Goal: Information Seeking & Learning: Learn about a topic

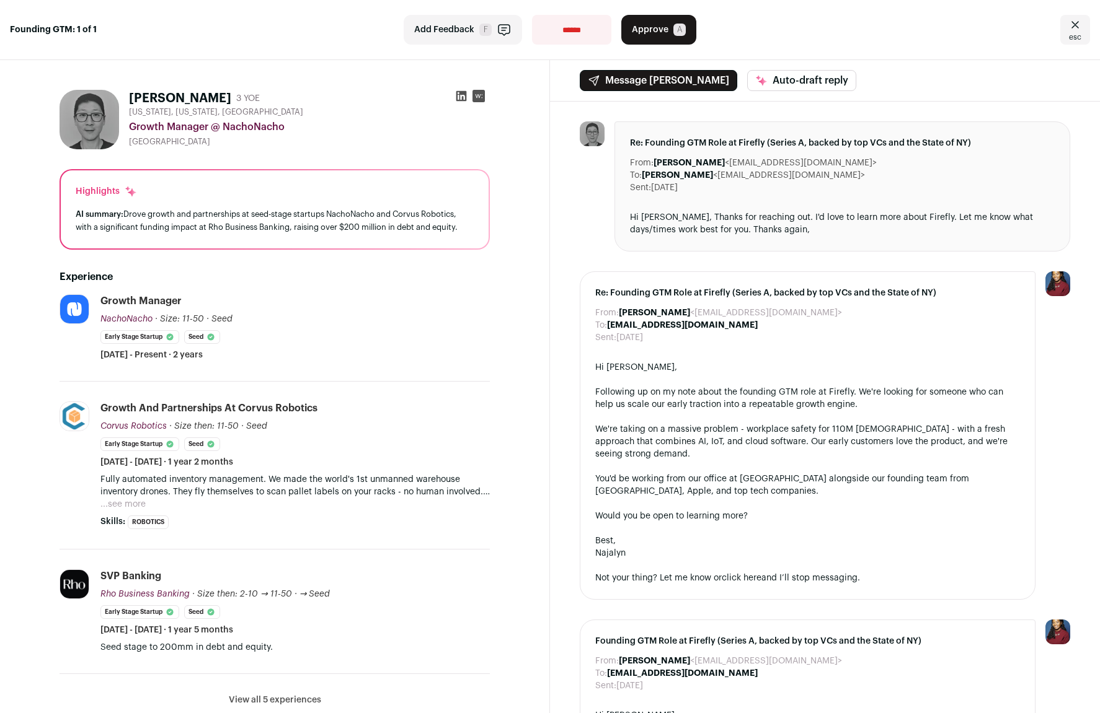
scroll to position [124, 0]
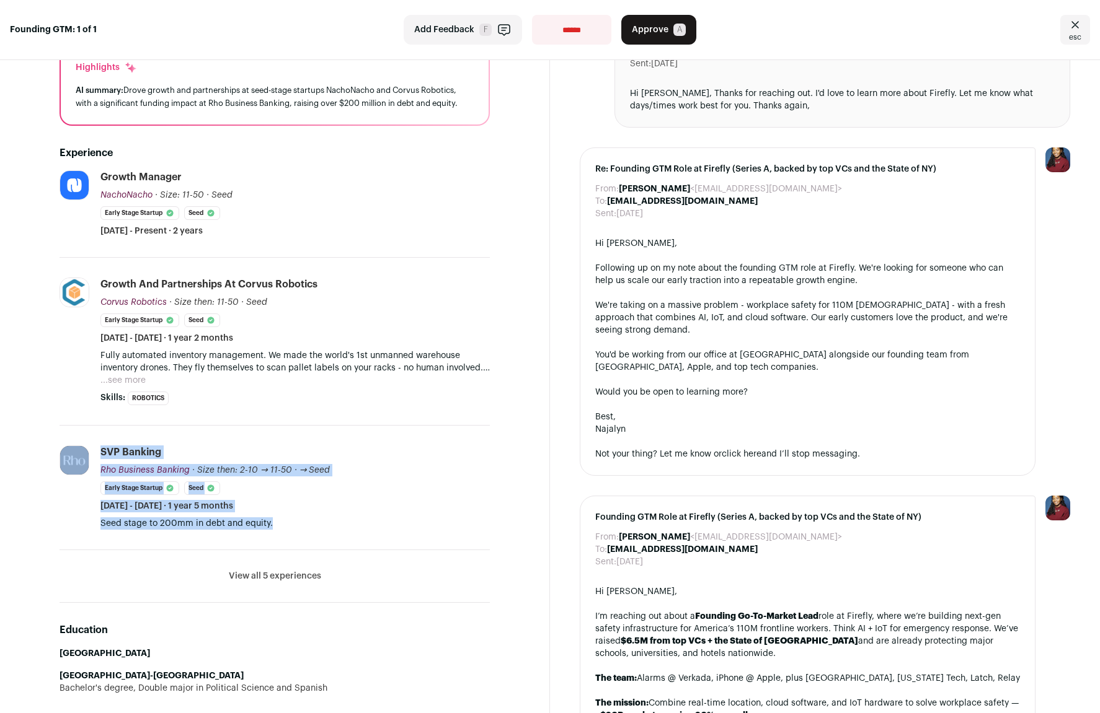
drag, startPoint x: 289, startPoint y: 526, endPoint x: 345, endPoint y: 416, distance: 122.8
click at [345, 416] on ul "NachoNacho [DOMAIN_NAME] Add to company list Public / Private Private Valuation…" at bounding box center [275, 386] width 430 height 433
click at [345, 416] on li "Corvus Robotics [DOMAIN_NAME] Add to company list Public / Private Private Valu…" at bounding box center [275, 342] width 430 height 168
drag, startPoint x: 356, startPoint y: 423, endPoint x: 371, endPoint y: 529, distance: 106.5
click at [371, 529] on ul "NachoNacho [DOMAIN_NAME] Add to company list Public / Private Private Valuation…" at bounding box center [275, 386] width 430 height 433
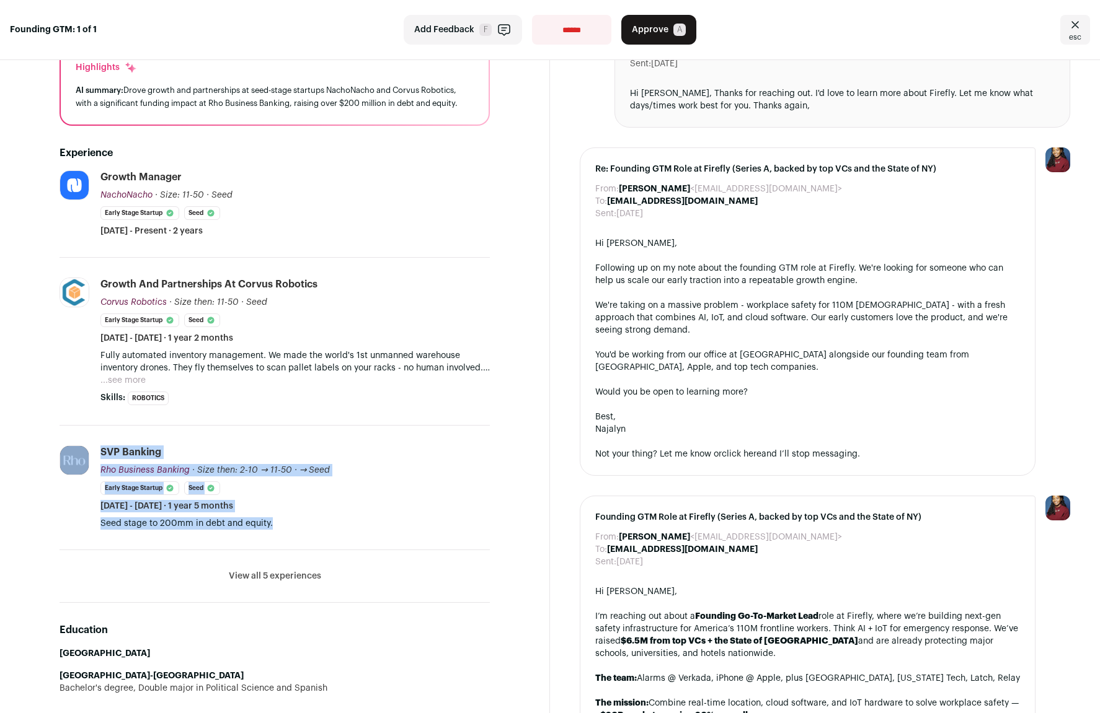
click at [371, 529] on p "Seed stage to 200mm in debt and equity." at bounding box center [294, 524] width 389 height 12
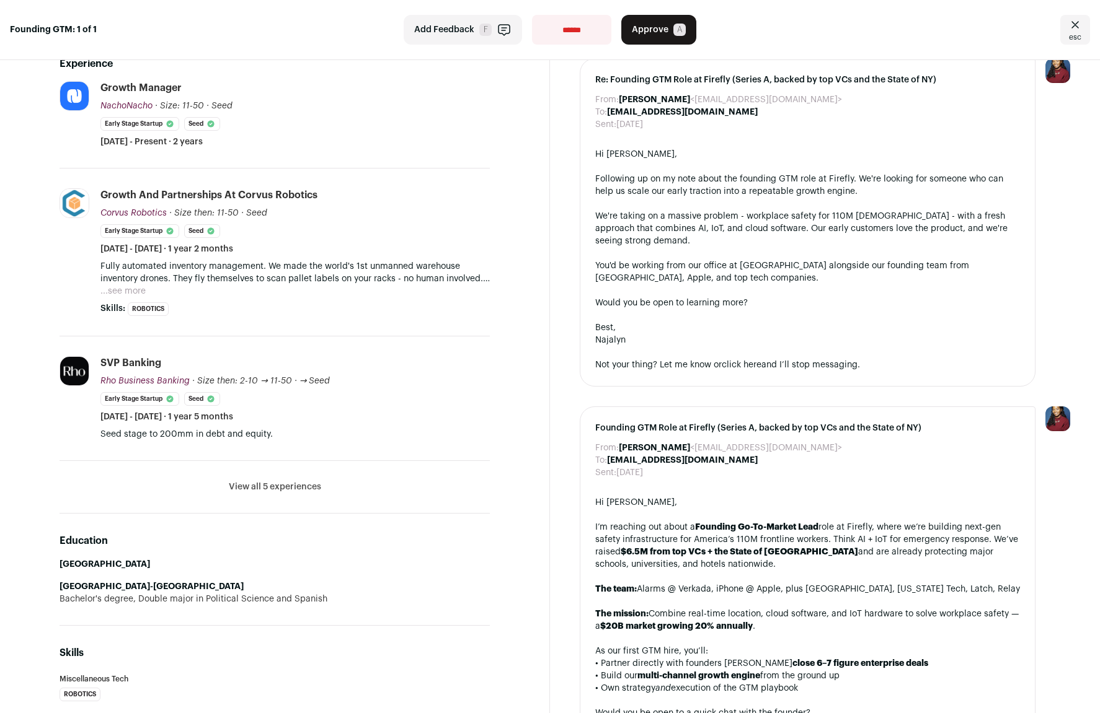
scroll to position [60, 0]
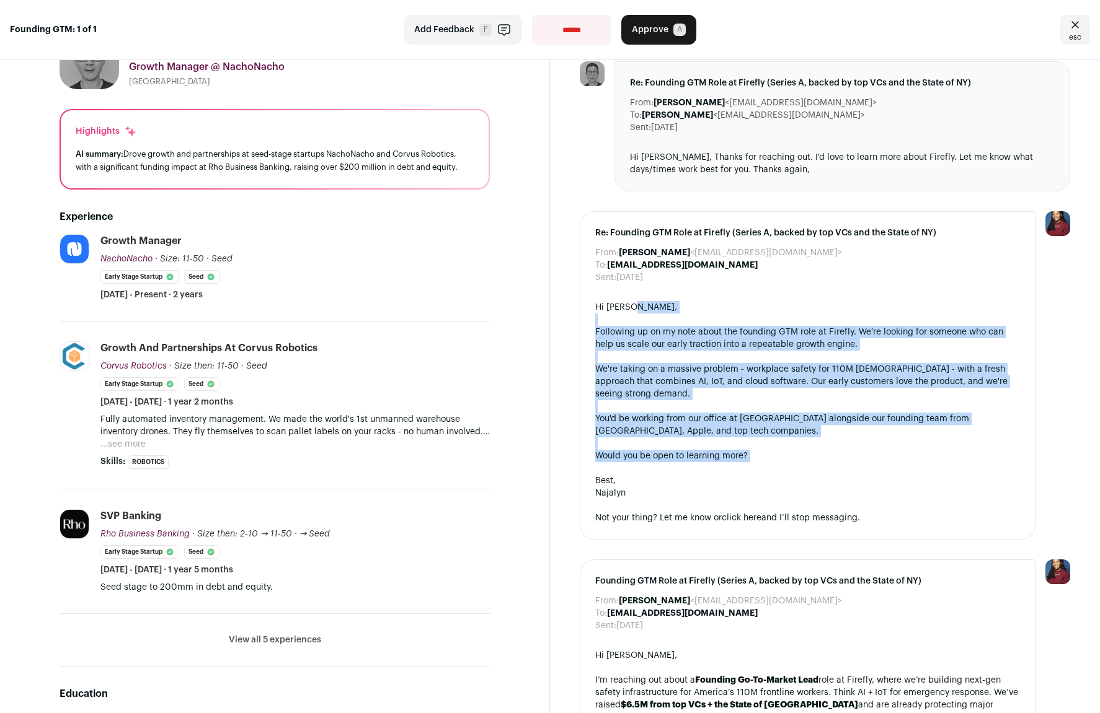
drag, startPoint x: 726, startPoint y: 304, endPoint x: 812, endPoint y: 461, distance: 179.2
click at [812, 461] on div "Hi [PERSON_NAME], Following up on my note about the founding GTM role at Firefl…" at bounding box center [807, 412] width 425 height 223
drag, startPoint x: 812, startPoint y: 461, endPoint x: 813, endPoint y: 318, distance: 143.2
click at [813, 318] on div "Hi [PERSON_NAME], Following up on my note about the founding GTM role at Firefl…" at bounding box center [807, 412] width 425 height 223
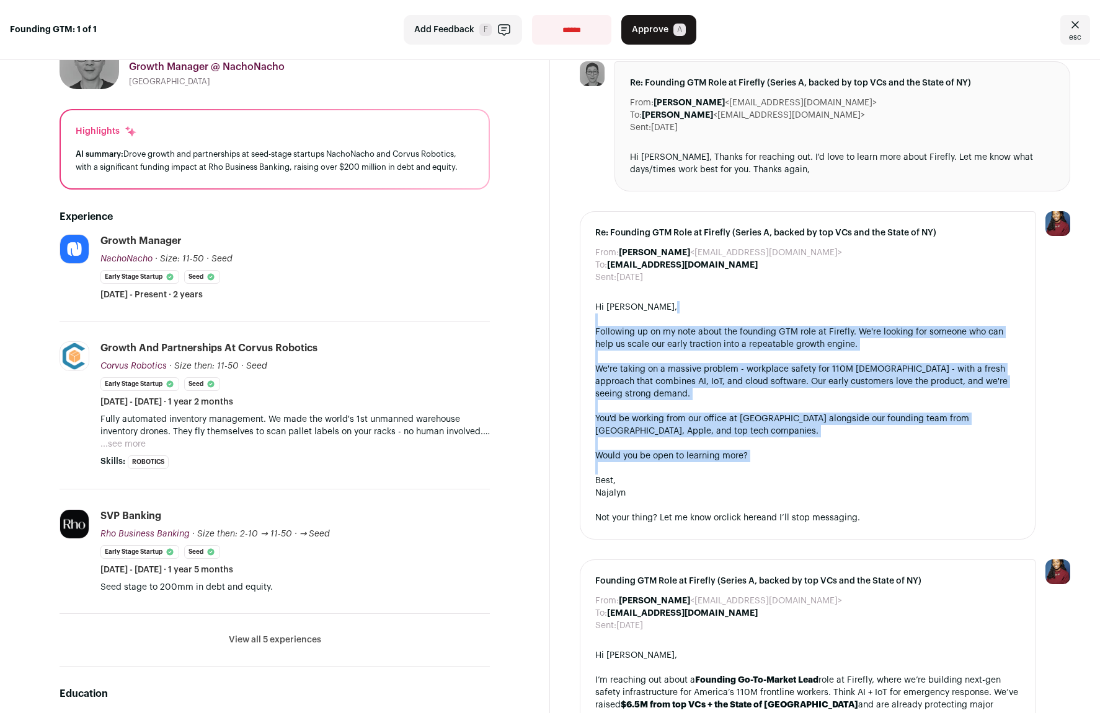
click at [813, 318] on div "Hi [PERSON_NAME], Following up on my note about the founding GTM role at Firefl…" at bounding box center [807, 412] width 425 height 223
drag, startPoint x: 813, startPoint y: 317, endPoint x: 813, endPoint y: 457, distance: 140.1
click at [813, 457] on div "Hi [PERSON_NAME], Following up on my note about the founding GTM role at Firefl…" at bounding box center [807, 412] width 425 height 223
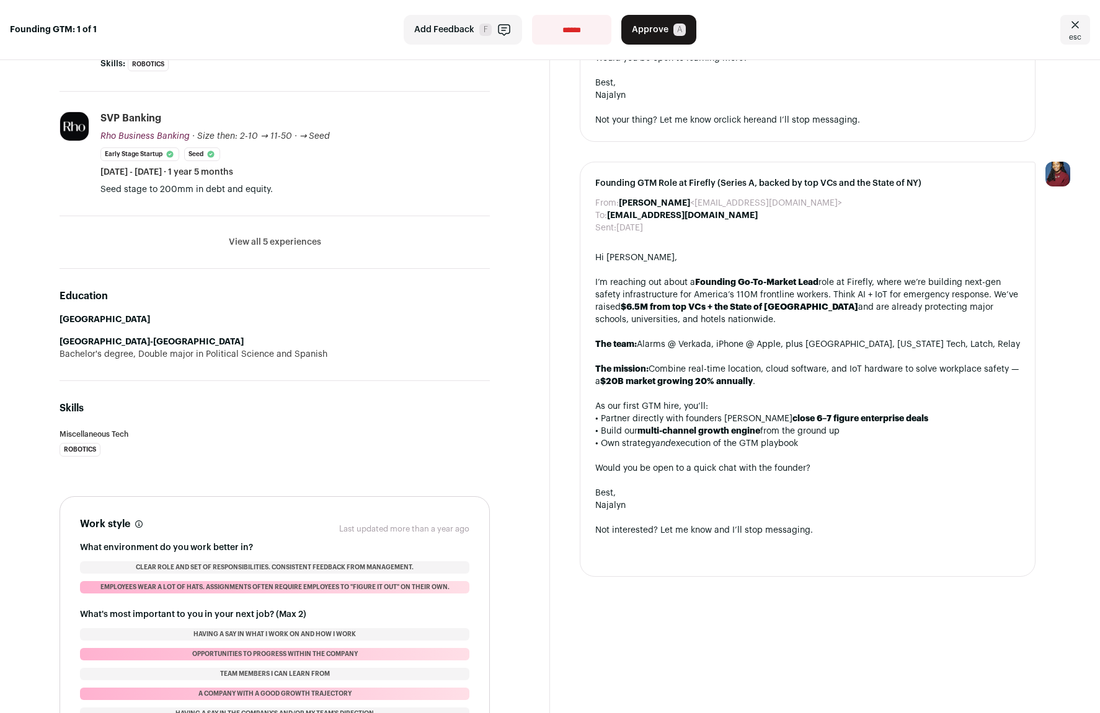
scroll to position [0, 0]
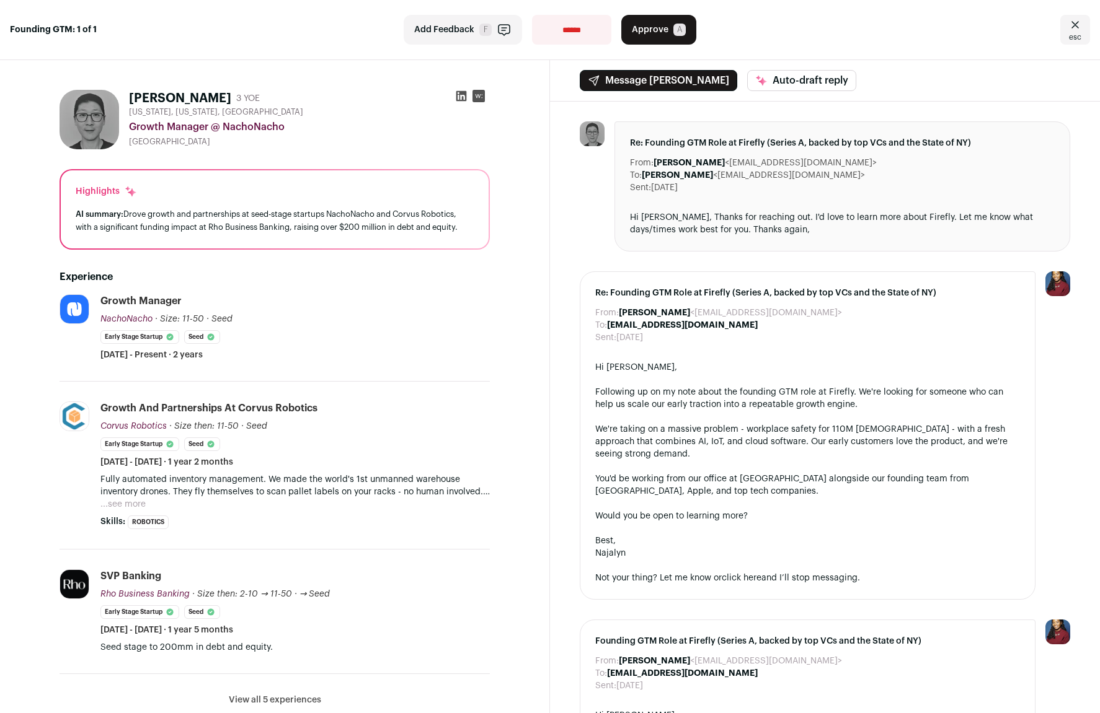
click at [418, 223] on div "AI summary: Drove growth and partnerships at seed-stage startups NachoNacho and…" at bounding box center [275, 221] width 398 height 26
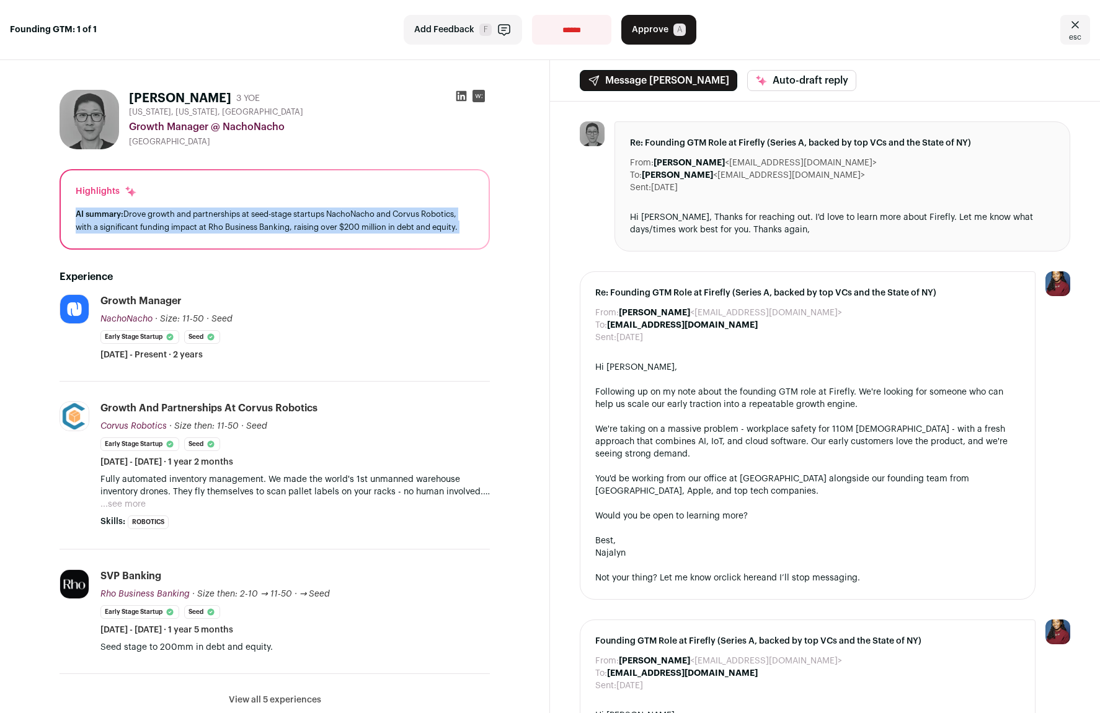
click at [418, 223] on div "AI summary: Drove growth and partnerships at seed-stage startups NachoNacho and…" at bounding box center [275, 221] width 398 height 26
click at [369, 219] on div "AI summary: Drove growth and partnerships at seed-stage startups NachoNacho and…" at bounding box center [275, 221] width 398 height 26
click at [367, 212] on div "AI summary: Drove growth and partnerships at seed-stage startups NachoNacho and…" at bounding box center [275, 221] width 398 height 26
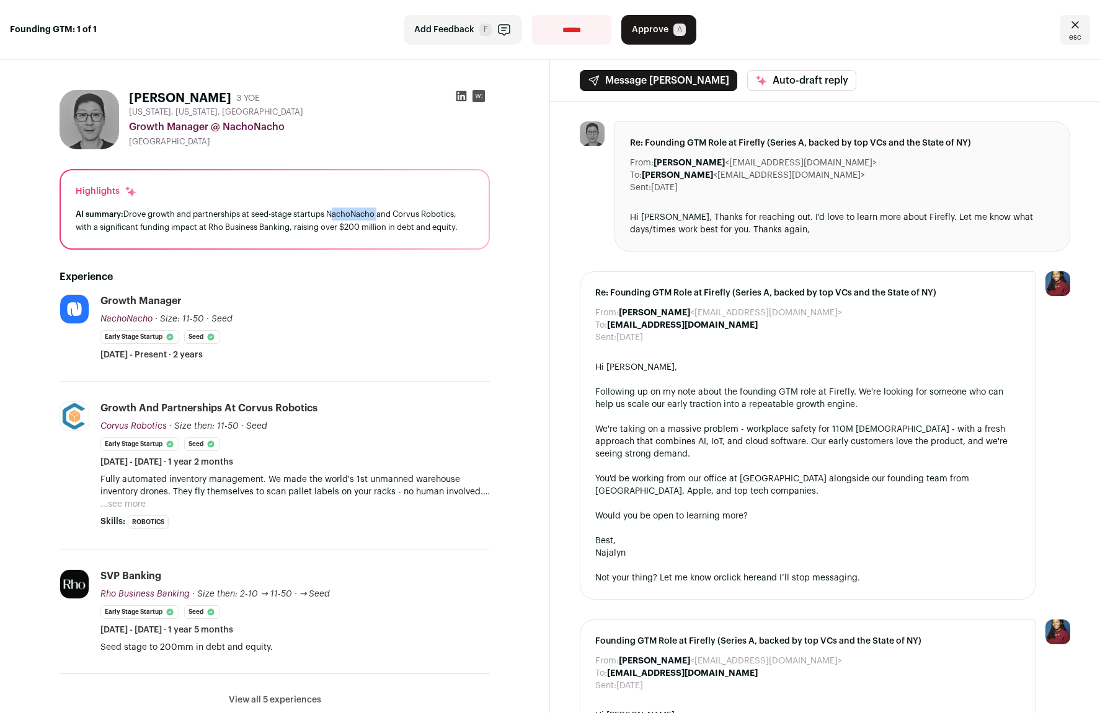
click at [367, 212] on div "AI summary: Drove growth and partnerships at seed-stage startups NachoNacho and…" at bounding box center [275, 221] width 398 height 26
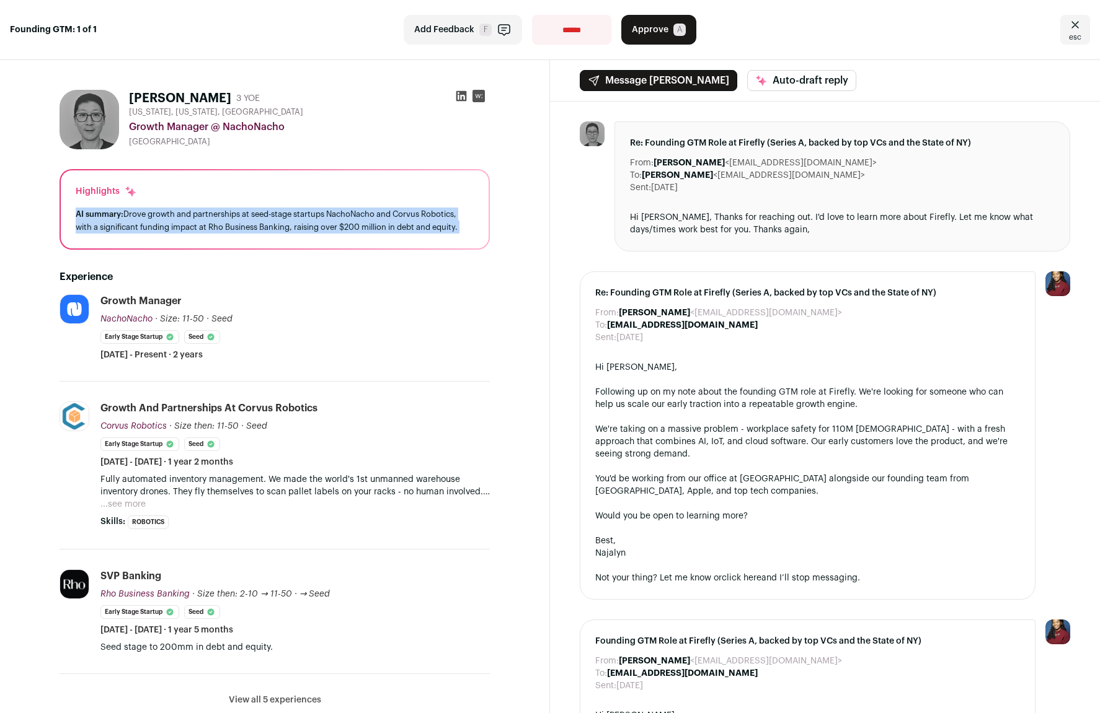
click at [367, 212] on div "AI summary: Drove growth and partnerships at seed-stage startups NachoNacho and…" at bounding box center [275, 221] width 398 height 26
click at [352, 215] on div "AI summary: Drove growth and partnerships at seed-stage startups NachoNacho and…" at bounding box center [275, 221] width 398 height 26
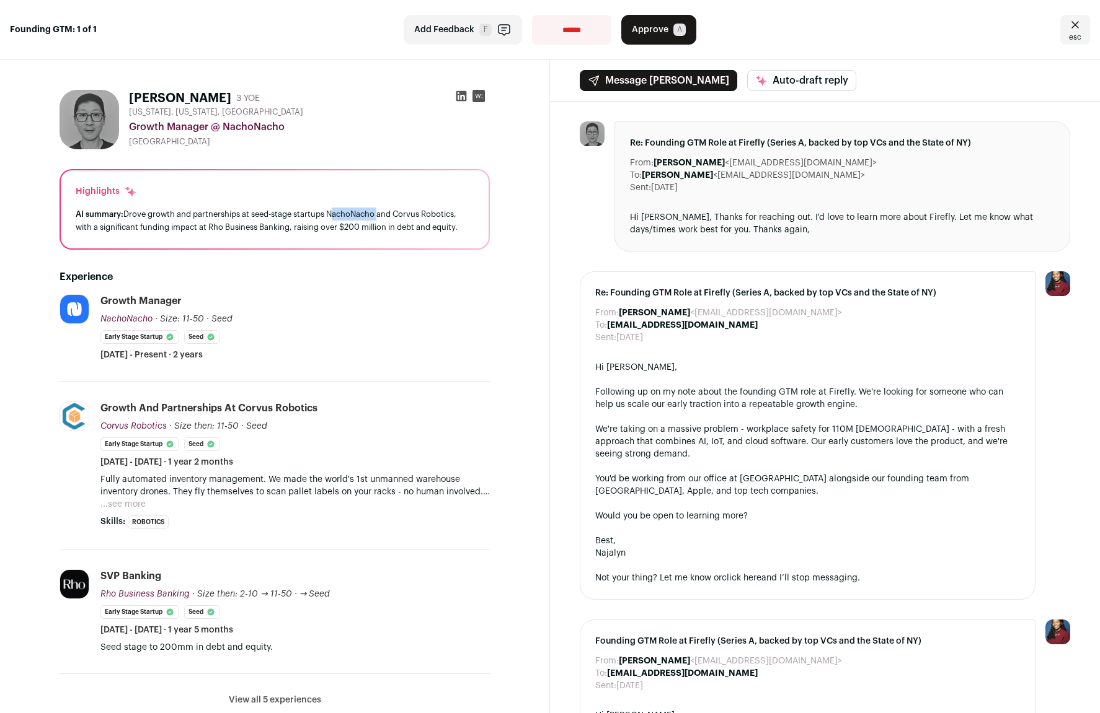
click at [352, 215] on div "AI summary: Drove growth and partnerships at seed-stage startups NachoNacho and…" at bounding box center [275, 221] width 398 height 26
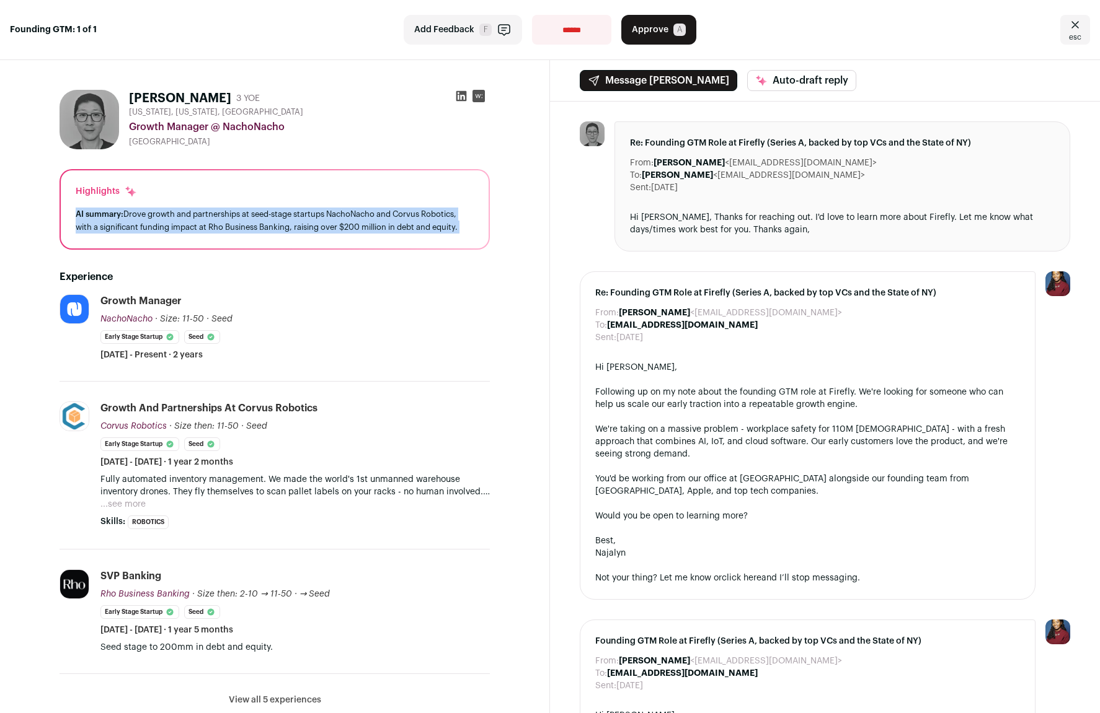
click at [352, 215] on div "AI summary: Drove growth and partnerships at seed-stage startups NachoNacho and…" at bounding box center [275, 221] width 398 height 26
click at [348, 227] on div "AI summary: Drove growth and partnerships at seed-stage startups NachoNacho and…" at bounding box center [275, 221] width 398 height 26
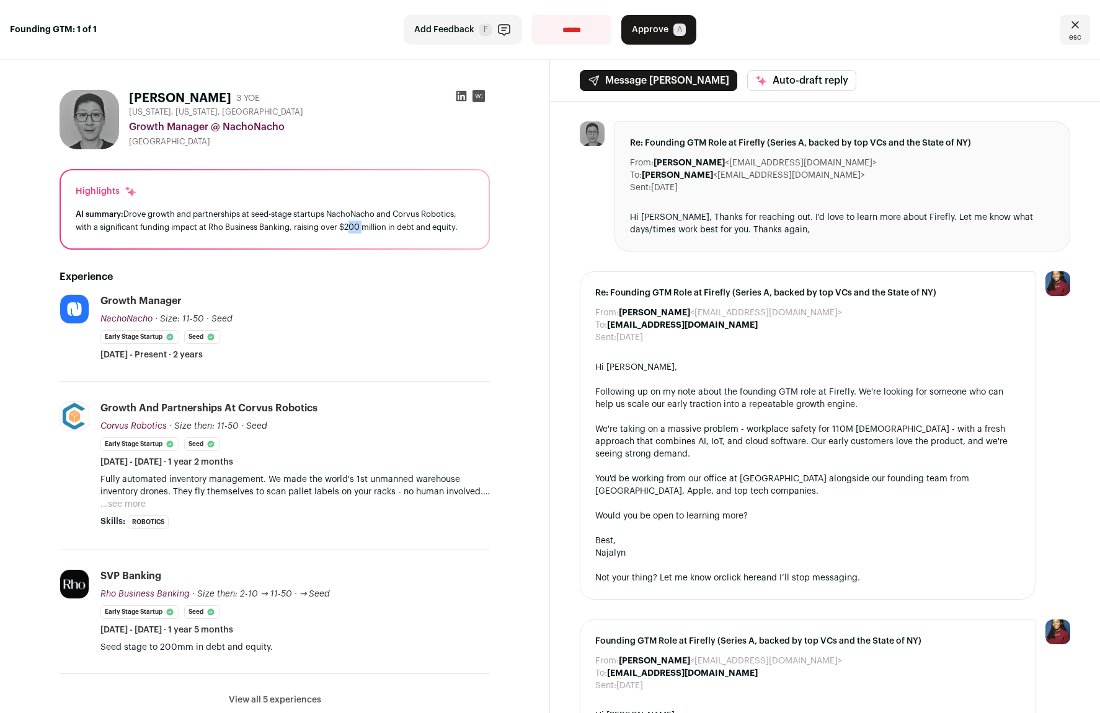
click at [348, 227] on div "AI summary: Drove growth and partnerships at seed-stage startups NachoNacho and…" at bounding box center [275, 221] width 398 height 26
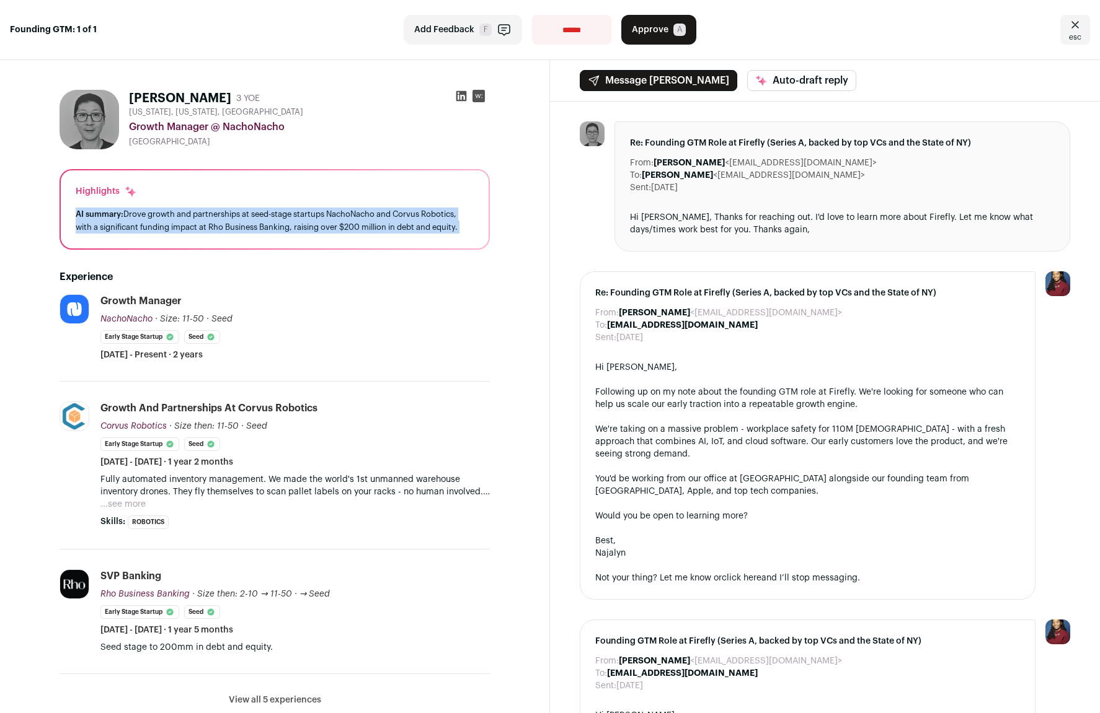
click at [348, 227] on div "AI summary: Drove growth and partnerships at seed-stage startups NachoNacho and…" at bounding box center [275, 221] width 398 height 26
click at [323, 227] on div "AI summary: Drove growth and partnerships at seed-stage startups NachoNacho and…" at bounding box center [275, 221] width 398 height 26
drag, startPoint x: 134, startPoint y: 212, endPoint x: 377, endPoint y: 216, distance: 243.0
click at [377, 216] on div "AI summary: Drove growth and partnerships at seed-stage startups NachoNacho and…" at bounding box center [275, 221] width 398 height 26
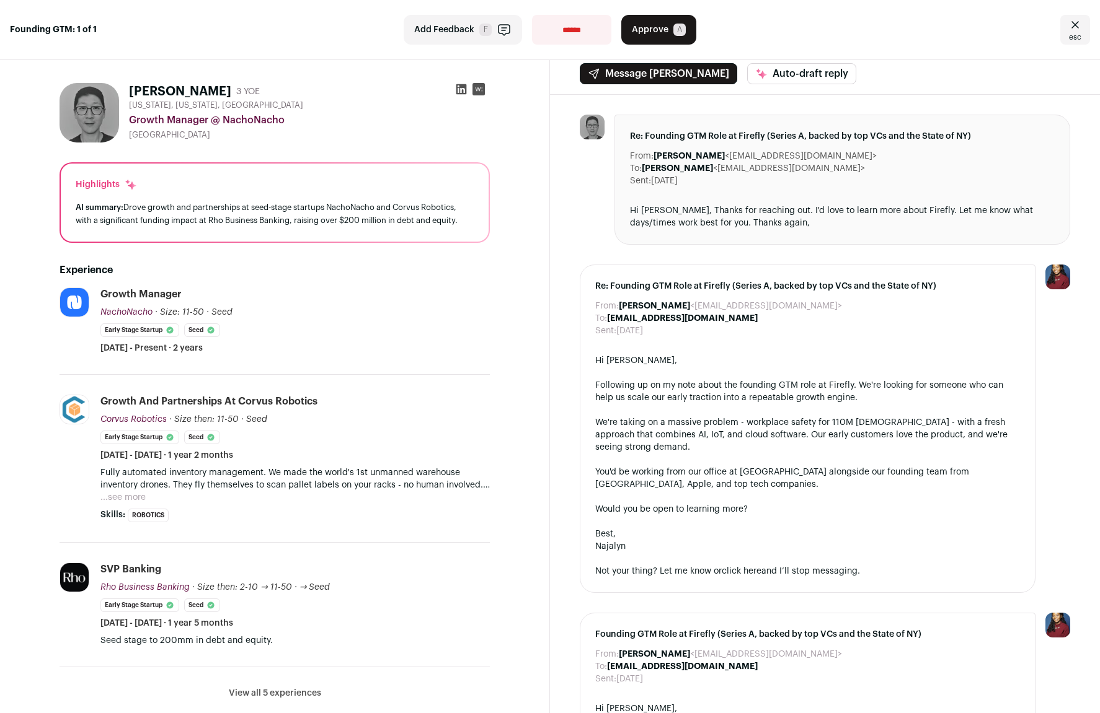
scroll to position [156, 0]
